Goal: Contribute content

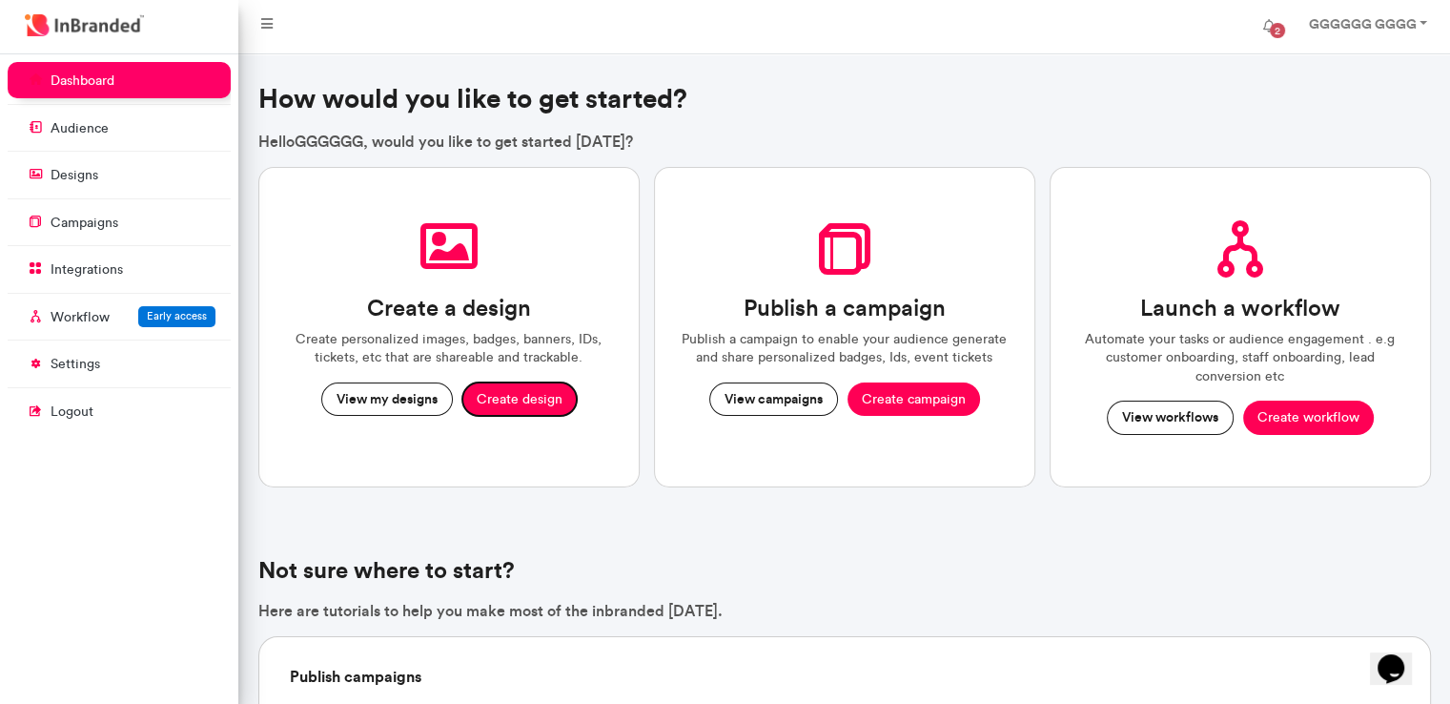
click at [476, 401] on button "Create design" at bounding box center [519, 399] width 114 height 34
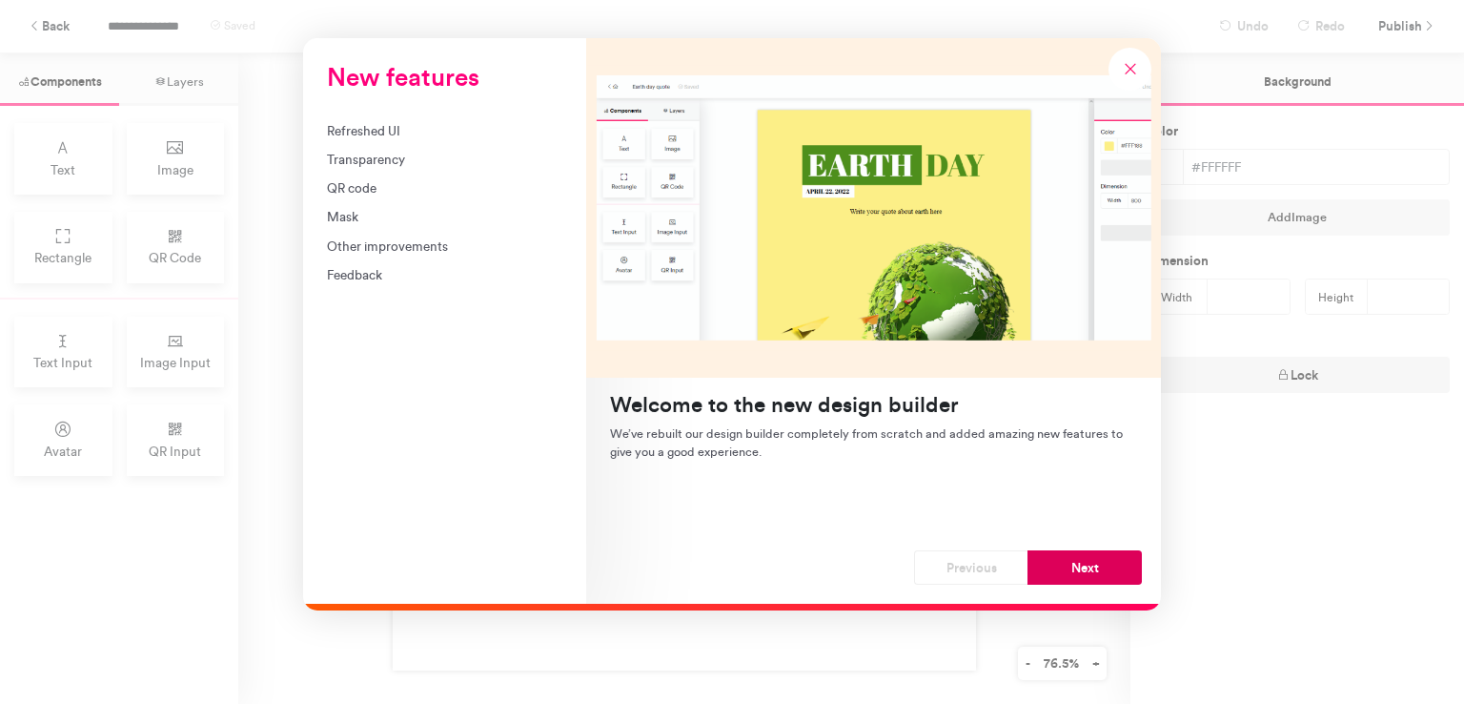
click at [1056, 554] on button "Next" at bounding box center [1085, 567] width 114 height 34
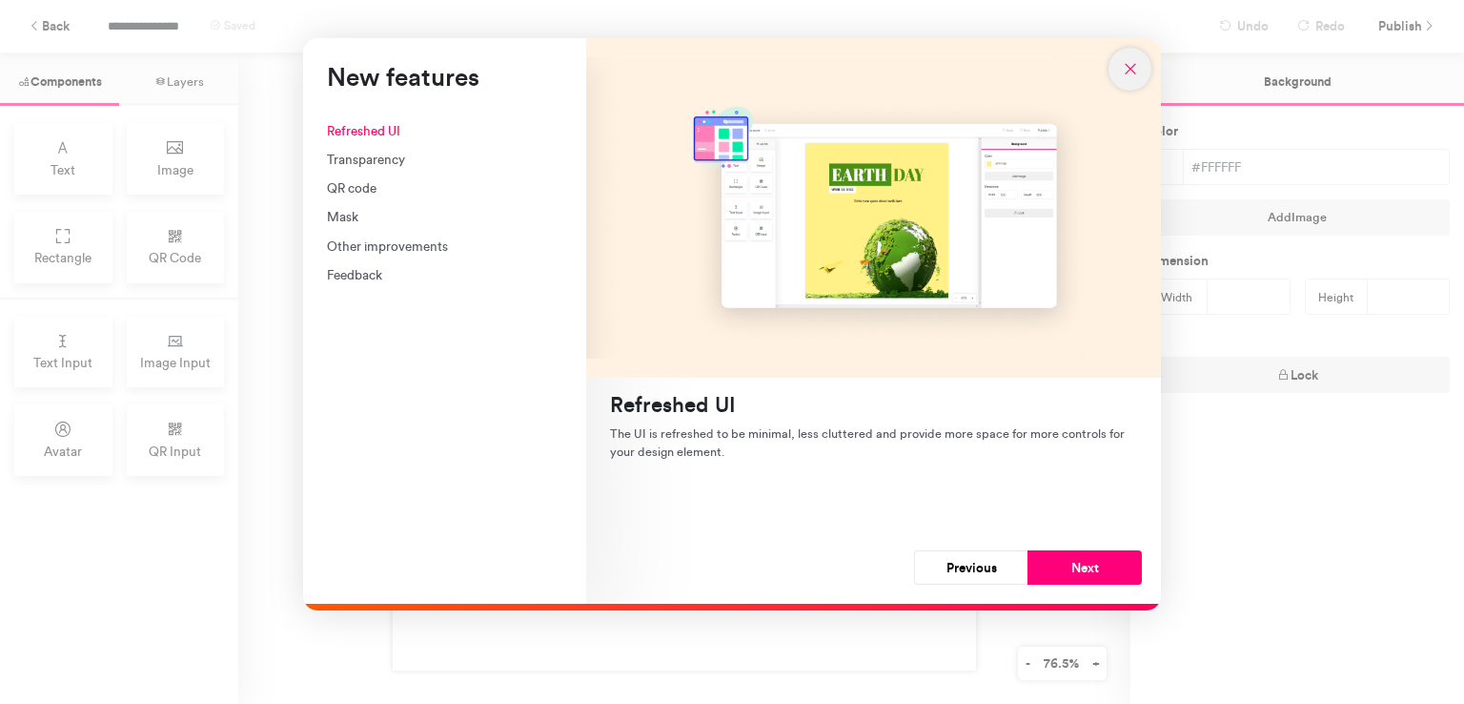
click at [1125, 65] on icon "New features" at bounding box center [1130, 68] width 17 height 17
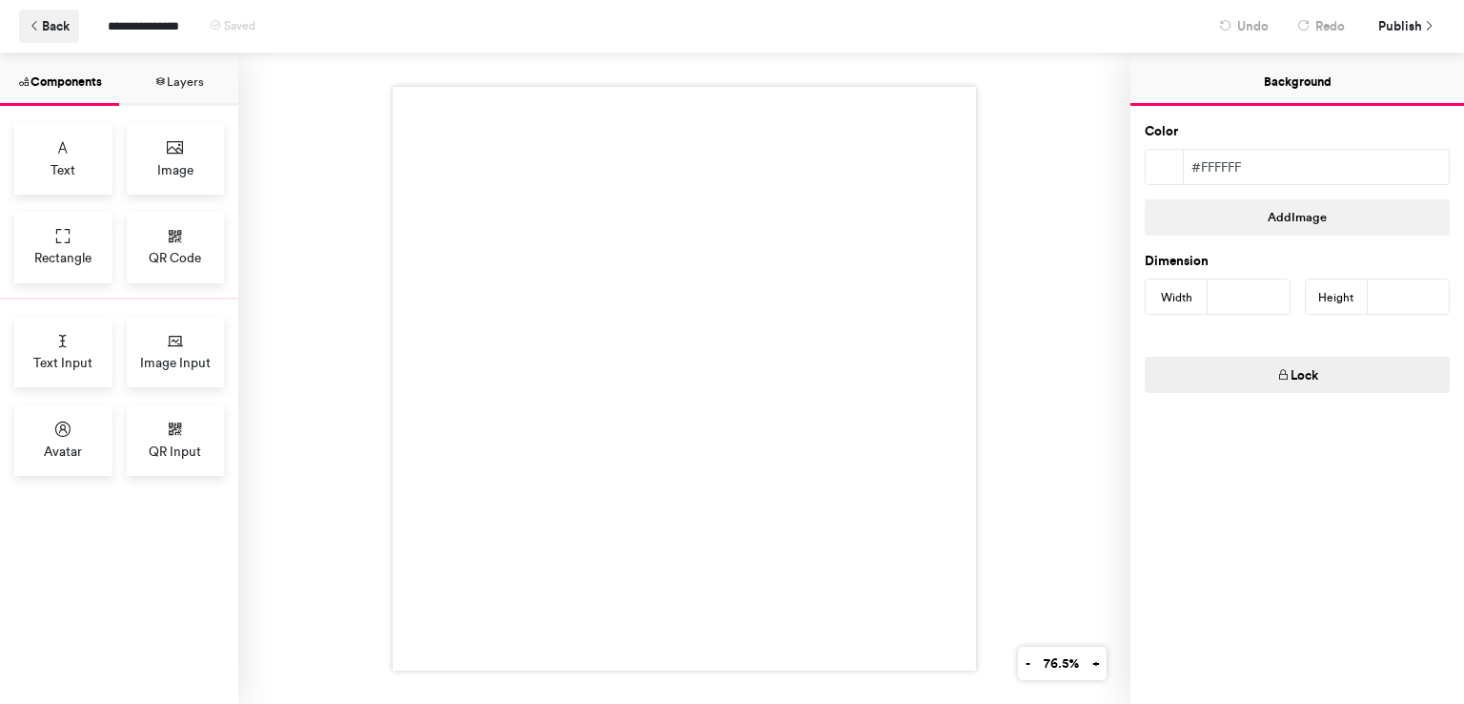
click at [70, 29] on button "Back" at bounding box center [49, 26] width 60 height 33
